Goal: Obtain resource: Download file/media

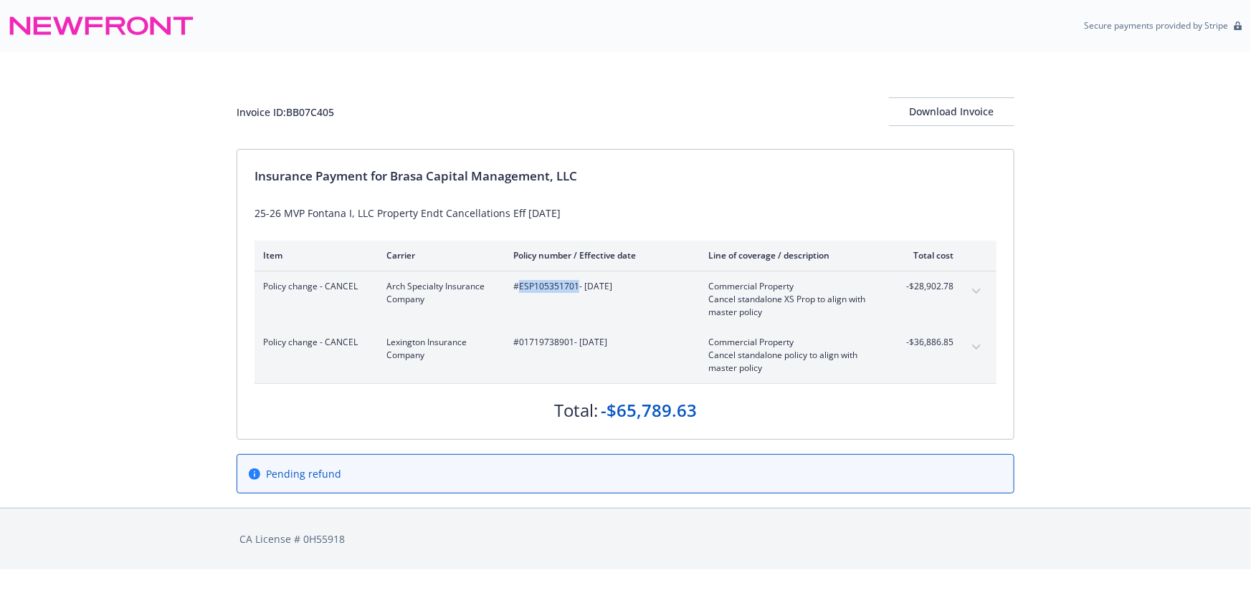
drag, startPoint x: 576, startPoint y: 286, endPoint x: 519, endPoint y: 287, distance: 57.3
click at [519, 287] on span "#ESP105351701 - 05/01/2025" at bounding box center [599, 286] width 172 height 13
copy span "ESP105351701"
drag, startPoint x: 573, startPoint y: 342, endPoint x: 520, endPoint y: 340, distance: 53.1
click at [520, 340] on span "#01719738901 - 05/01/2025" at bounding box center [599, 342] width 172 height 13
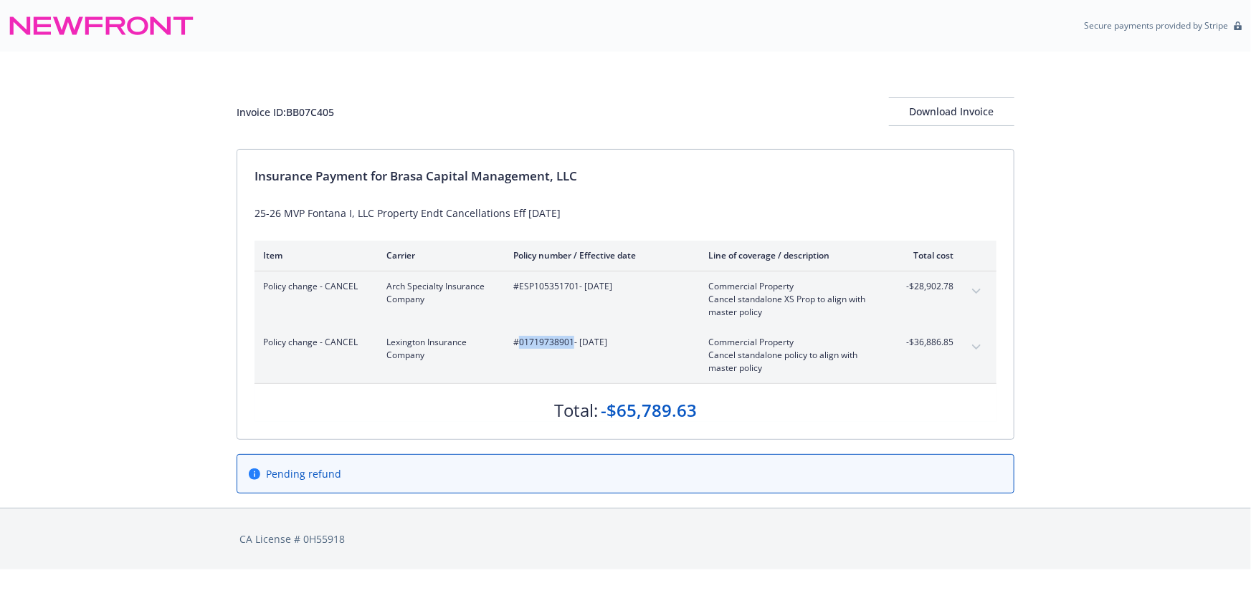
copy span "01719738901"
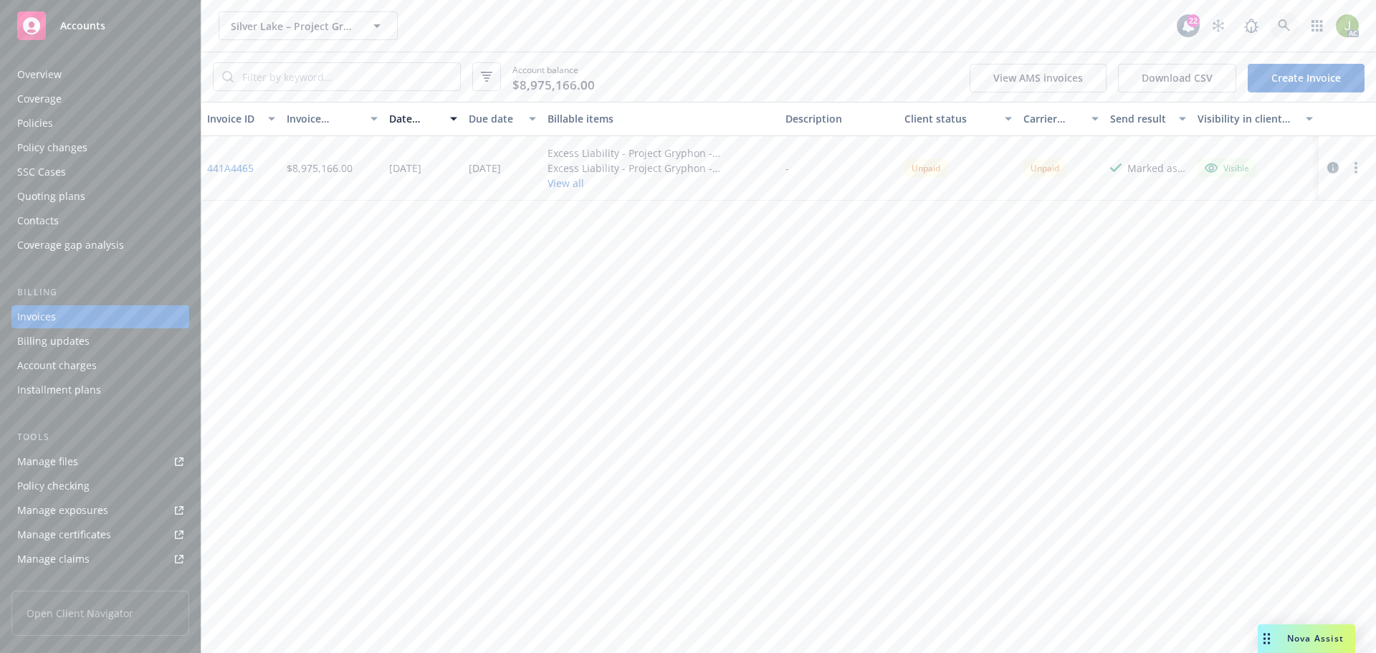
click at [1292, 29] on link at bounding box center [1284, 25] width 29 height 29
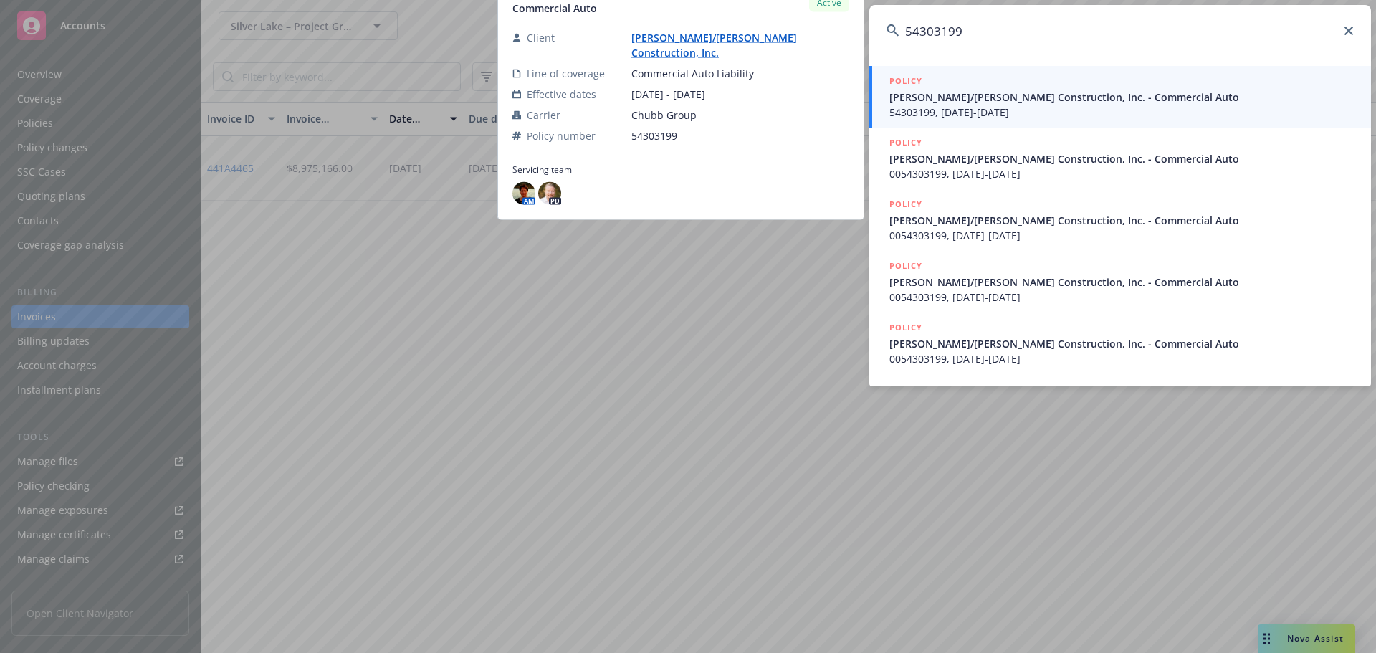
type input "54303199"
click at [974, 100] on span "Elliott/Drinkward Construction, Inc. - Commercial Auto" at bounding box center [1121, 97] width 464 height 15
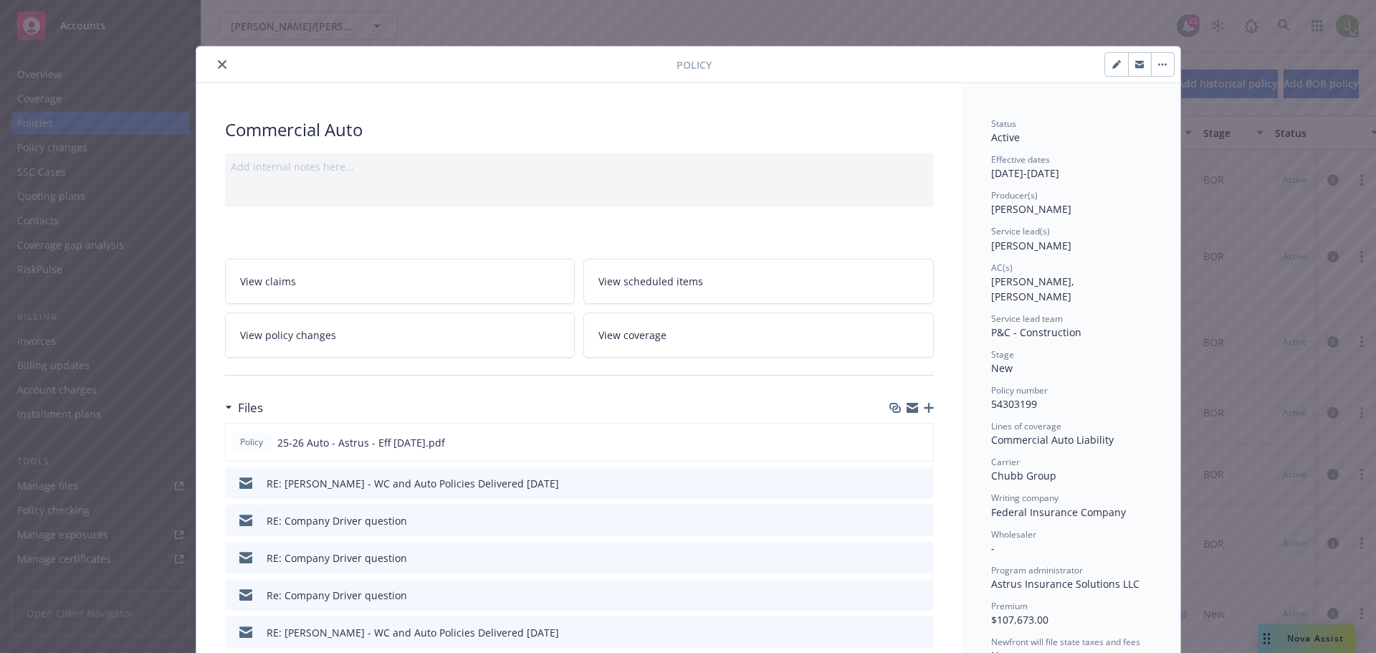
scroll to position [72, 0]
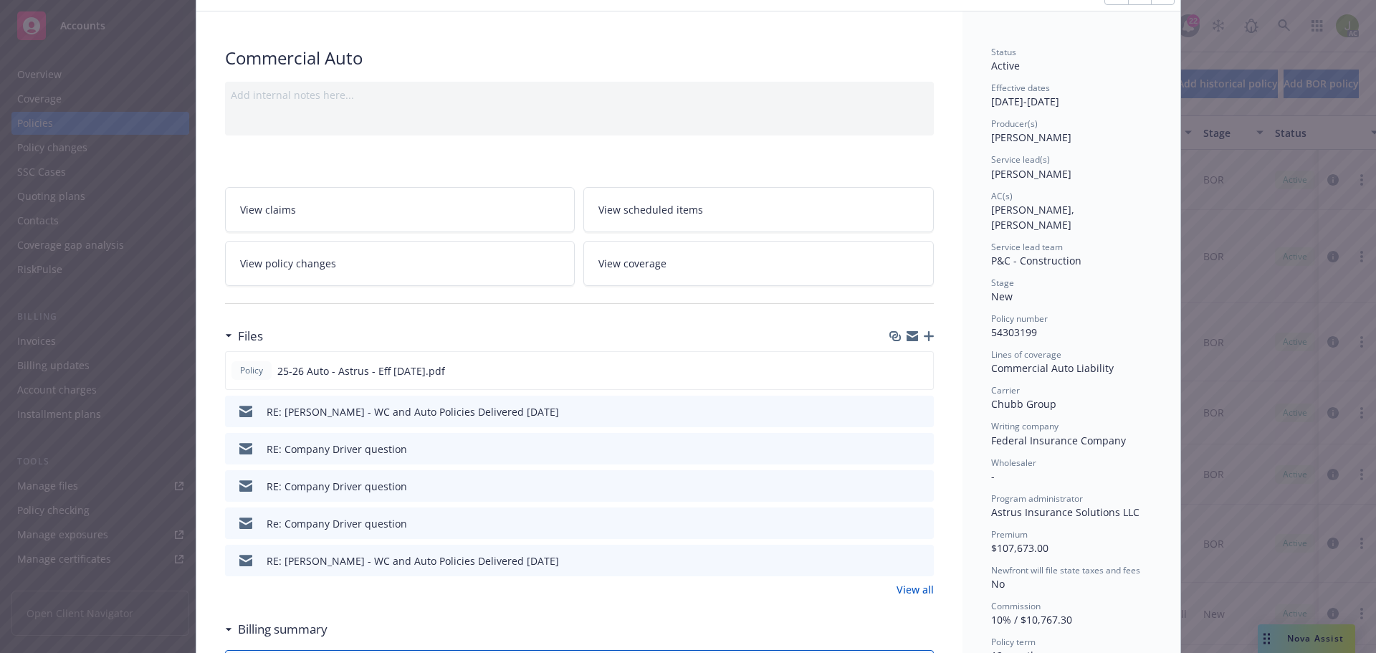
click at [920, 584] on link "View all" at bounding box center [915, 589] width 37 height 15
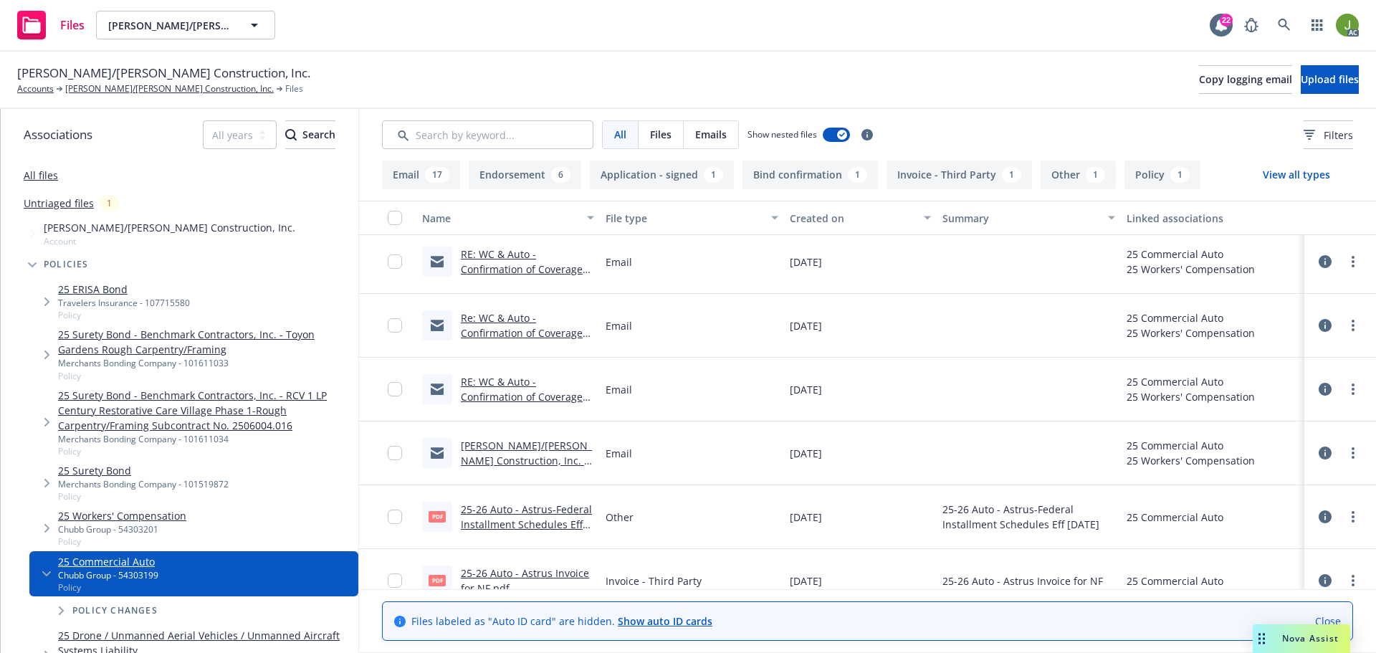
scroll to position [645, 0]
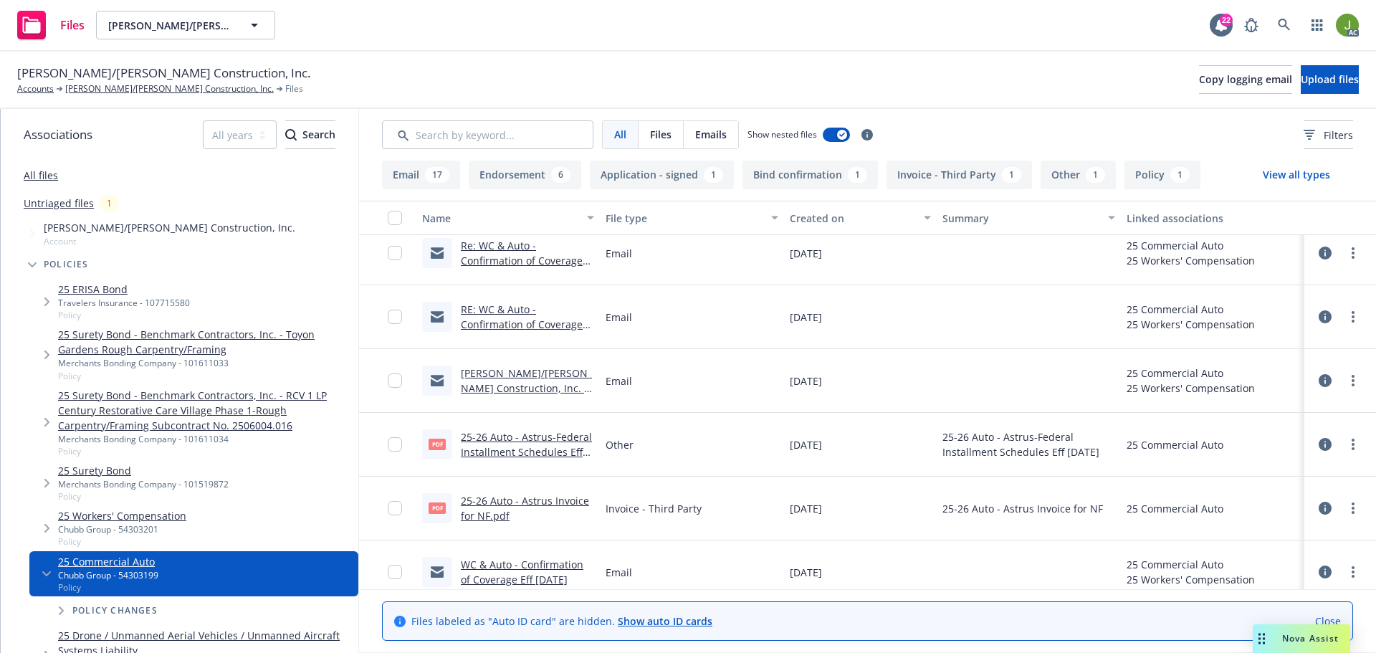
click at [537, 500] on link "25-26 Auto - Astrus Invoice for NF.pdf" at bounding box center [525, 508] width 128 height 29
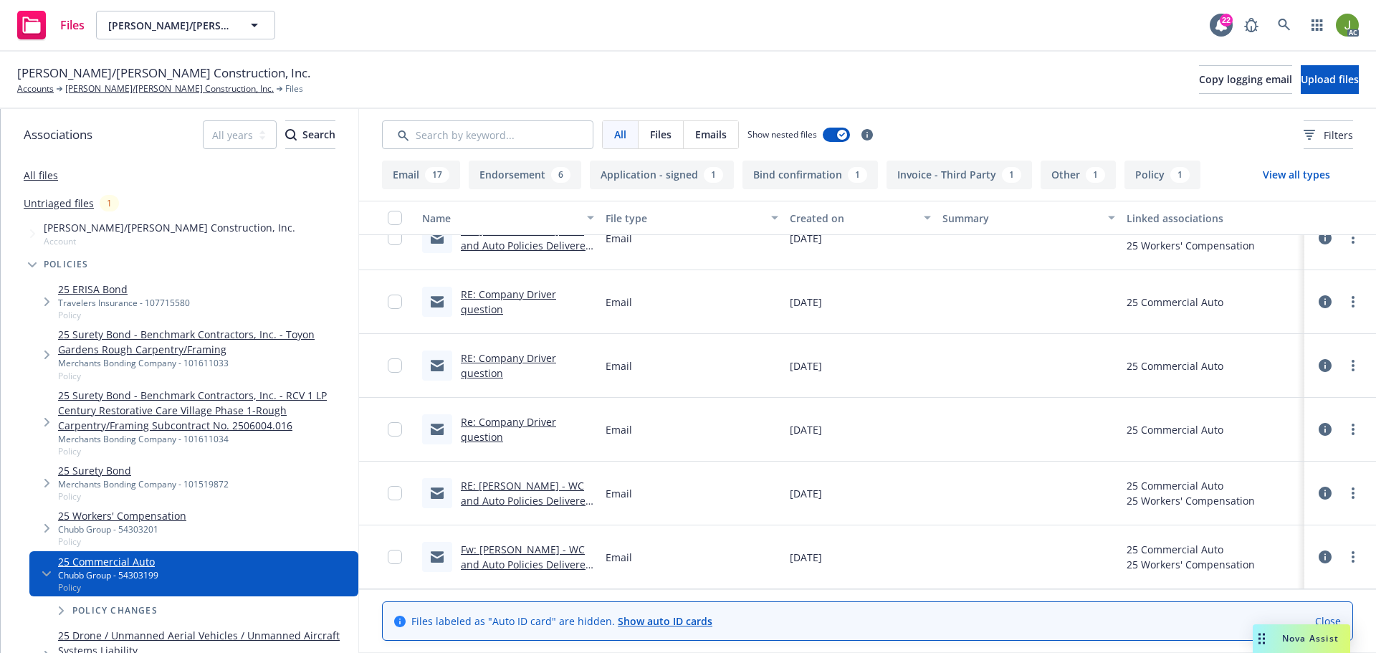
scroll to position [0, 0]
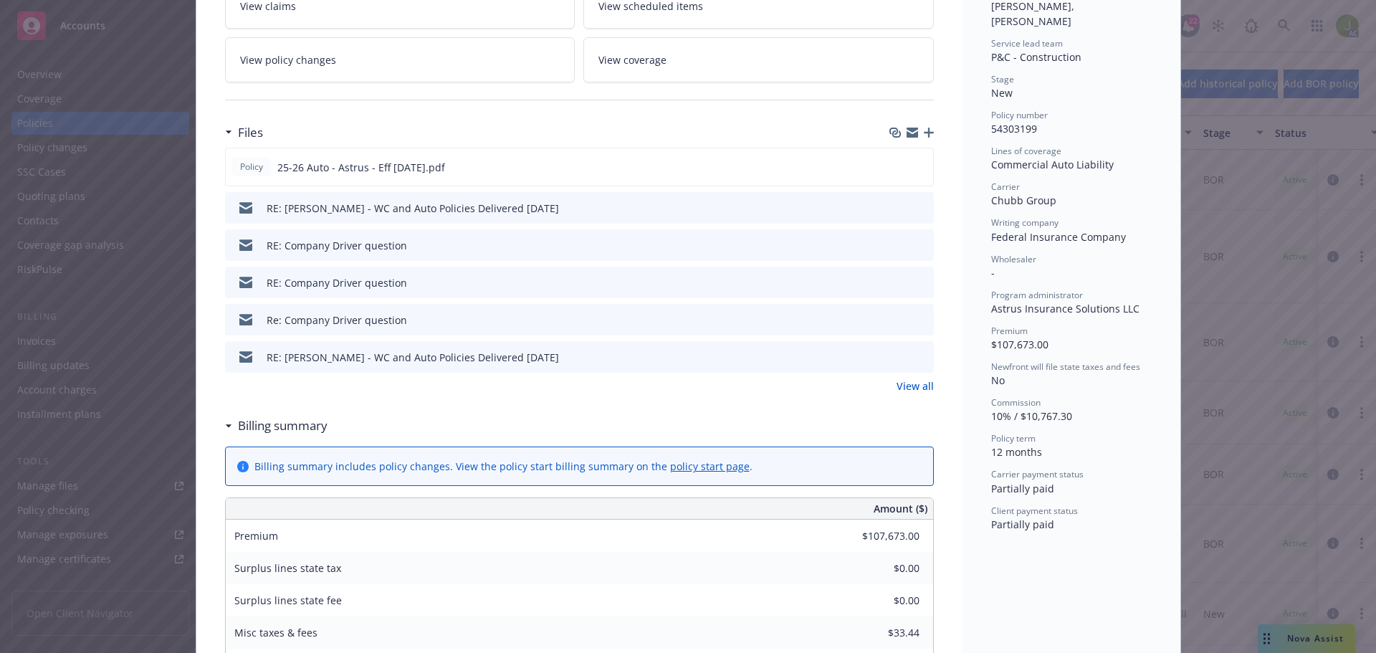
scroll to position [287, 0]
